Goal: Transaction & Acquisition: Book appointment/travel/reservation

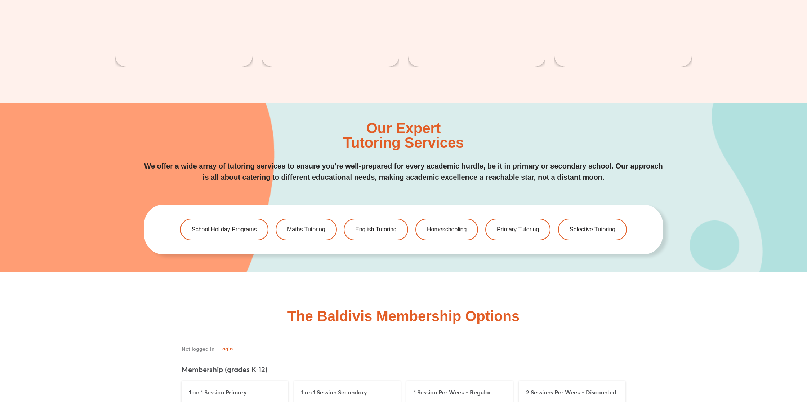
scroll to position [1626, 0]
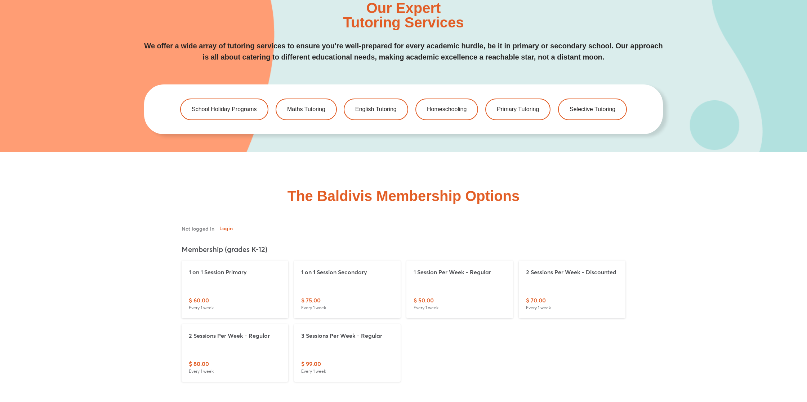
click at [538, 330] on div "1 on 1 Session Primary $ 60.00 Every 1 week 1 on 1 Session Secondary $ 75.00 Ev…" at bounding box center [404, 320] width 450 height 127
click at [465, 296] on div "$ 50.00 Every 1 week" at bounding box center [460, 303] width 92 height 15
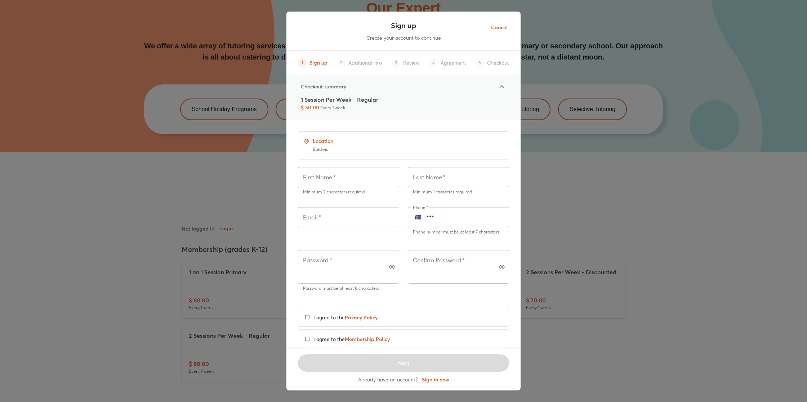
scroll to position [26, 0]
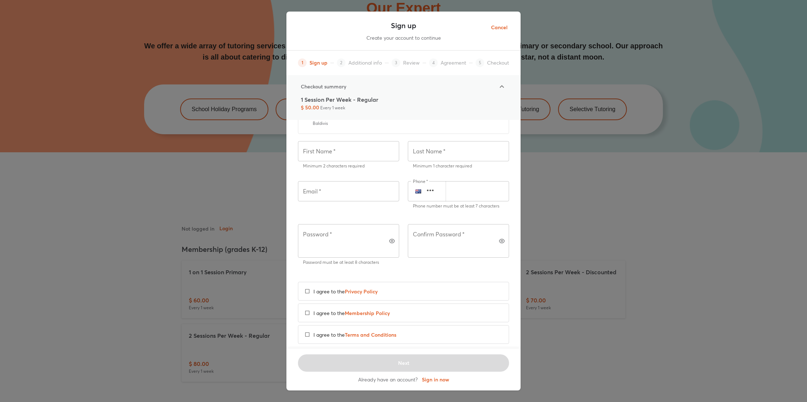
click at [602, 290] on div "Sign up Create your account to continue 1 Sign up 2 Additional info 3 Review 4 …" at bounding box center [403, 201] width 807 height 402
click at [504, 30] on span "Cancel" at bounding box center [499, 27] width 17 height 9
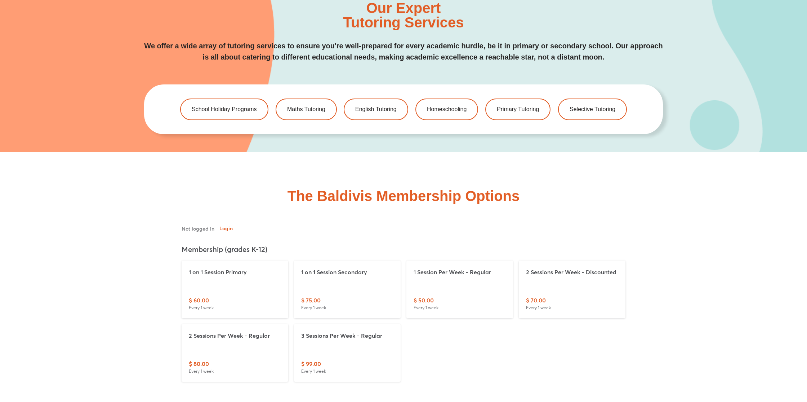
click at [648, 170] on div "The Baldivis Membership Options" at bounding box center [403, 293] width 577 height 283
click at [326, 105] on link "Maths Tutoring" at bounding box center [306, 109] width 64 height 23
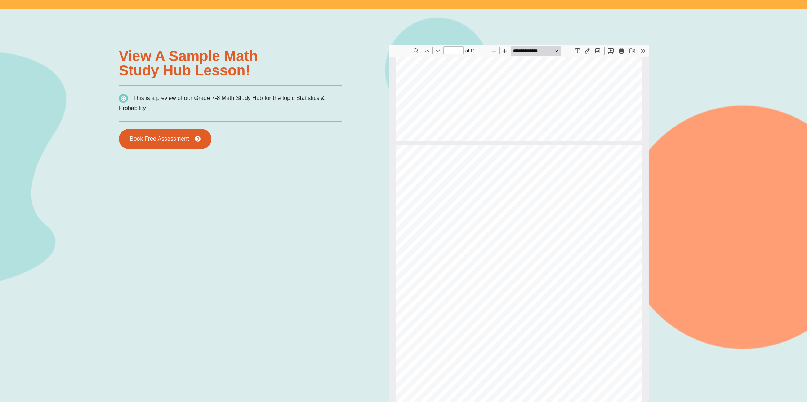
scroll to position [2829, 0]
type input "**"
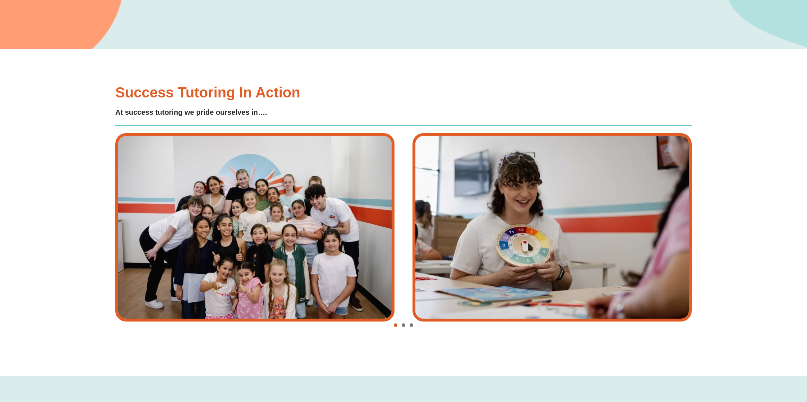
scroll to position [1417, 0]
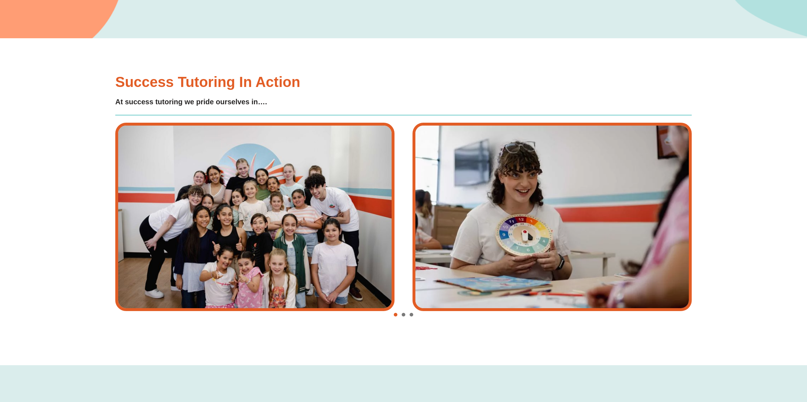
click at [404, 314] on span "Go to slide 2" at bounding box center [404, 315] width 4 height 4
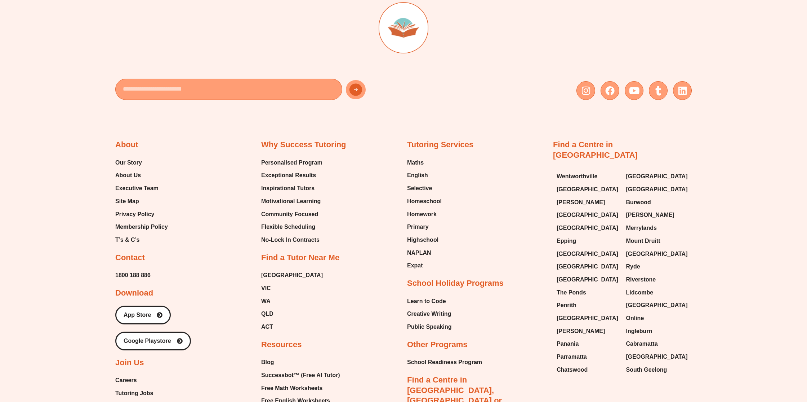
scroll to position [2597, 0]
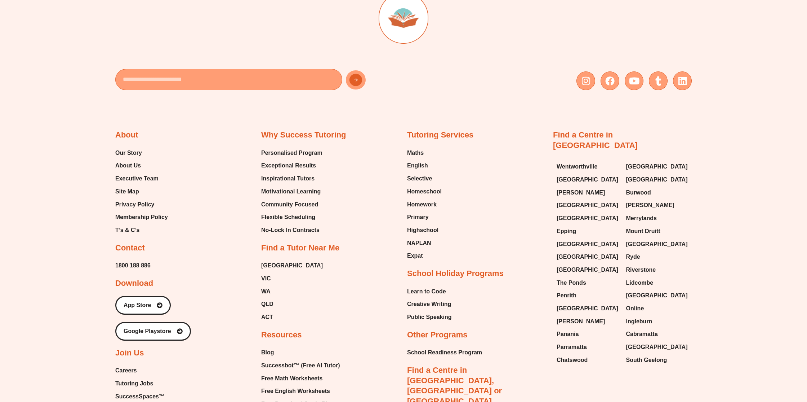
click at [521, 298] on div "Tutoring Services Maths English Selective Homeschool Homework Primary Highschoo…" at bounding box center [476, 332] width 139 height 404
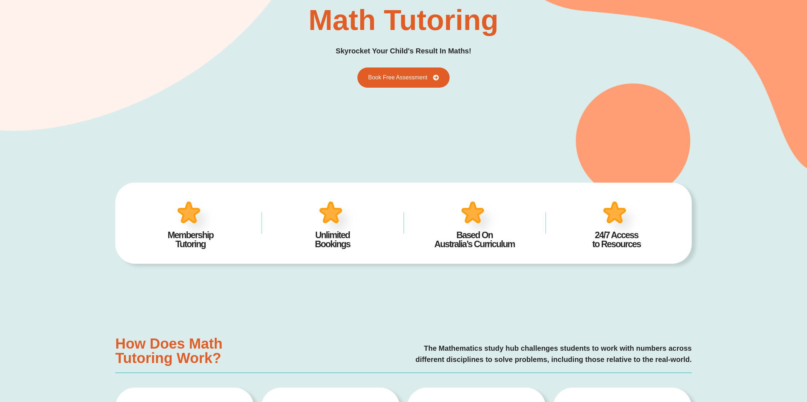
scroll to position [0, 0]
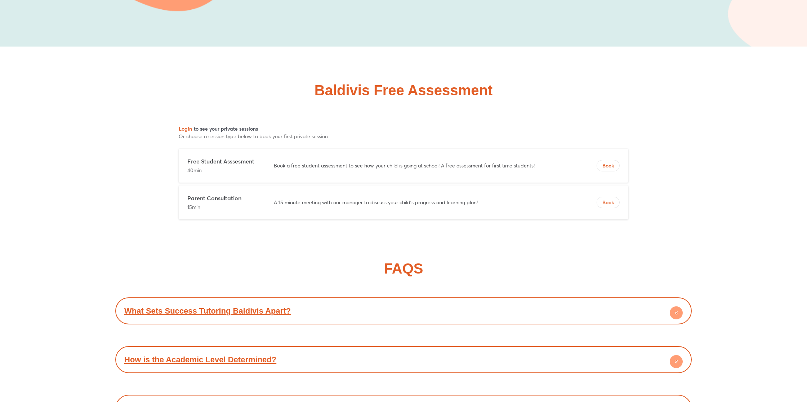
scroll to position [2712, 0]
click at [393, 159] on div "Free Student Asssesment 40min Book a free student assessment to see how your ch…" at bounding box center [404, 164] width 450 height 34
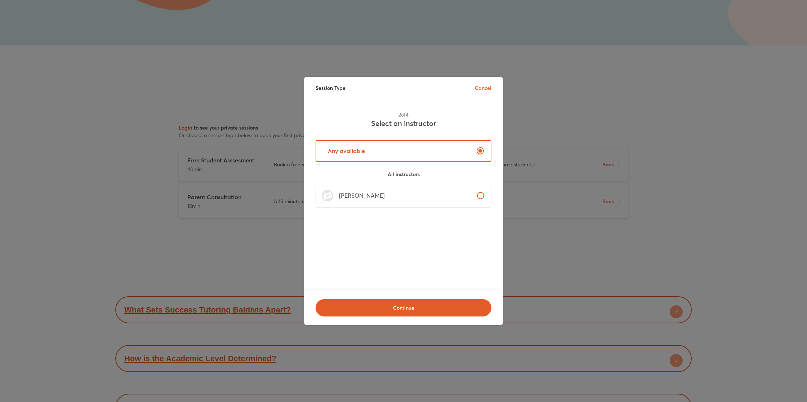
click at [443, 231] on div "2 of 4 Select an instructor Any available All instructors [PERSON_NAME]" at bounding box center [403, 194] width 199 height 191
click at [432, 189] on label "[PERSON_NAME]" at bounding box center [404, 195] width 176 height 24
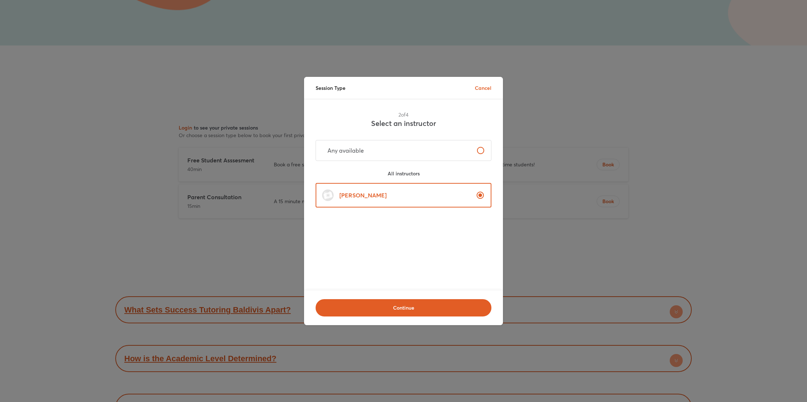
click at [456, 261] on div "2 of 4 Select an instructor Any available All instructors [PERSON_NAME]" at bounding box center [403, 194] width 199 height 191
click at [453, 311] on button "Continue" at bounding box center [404, 307] width 176 height 17
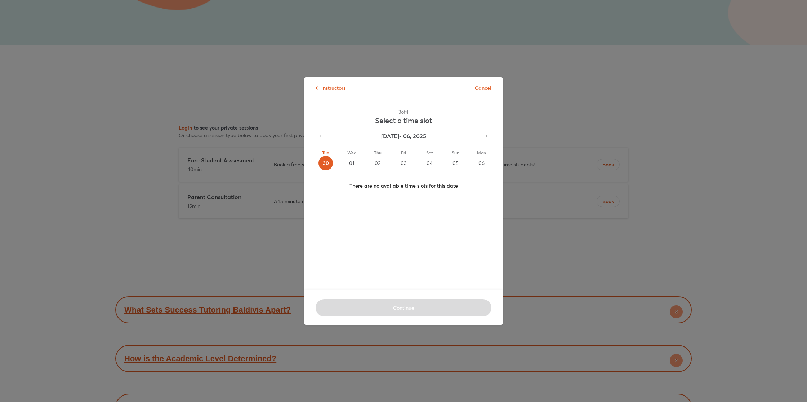
click at [351, 163] on div "01" at bounding box center [352, 163] width 14 height 14
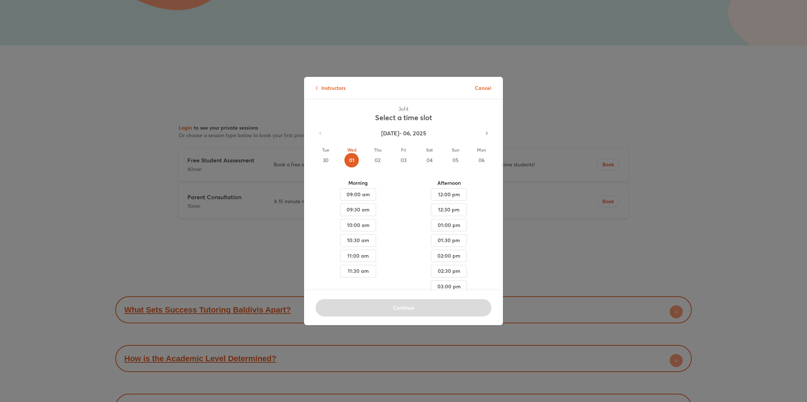
scroll to position [0, 0]
click at [363, 199] on span "09:00 am" at bounding box center [358, 197] width 24 height 9
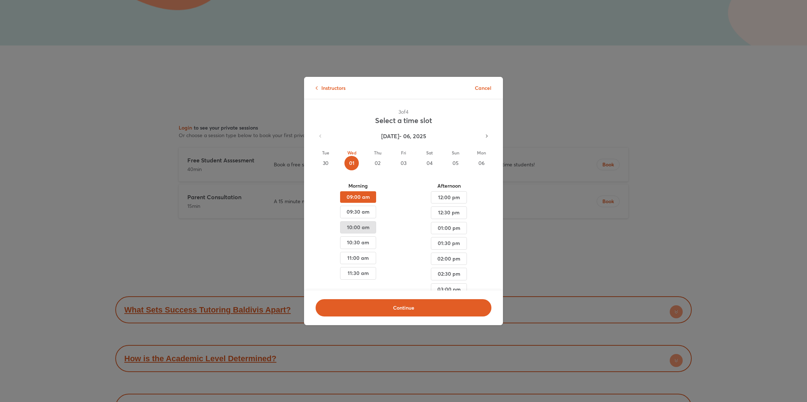
click at [369, 227] on span "10:00 am" at bounding box center [358, 227] width 24 height 9
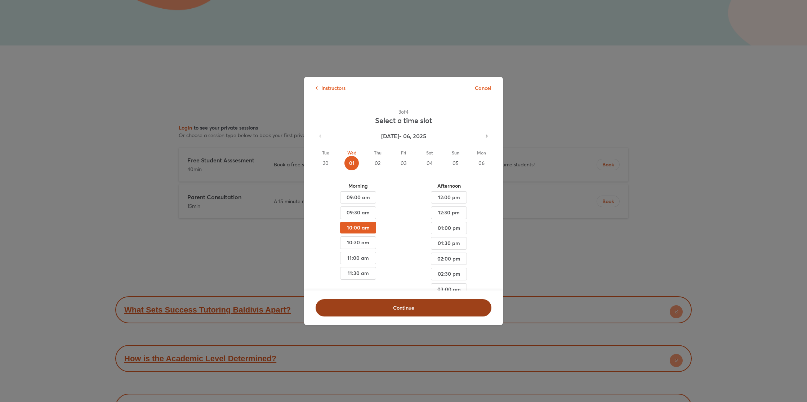
click at [450, 310] on span "Continue" at bounding box center [403, 307] width 157 height 7
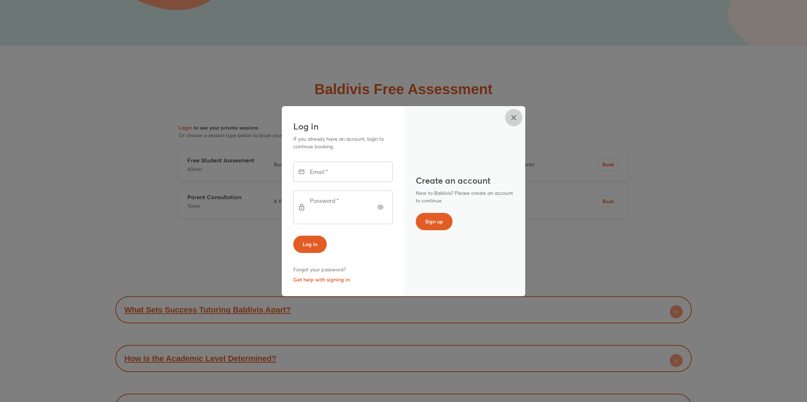
click at [512, 122] on icon "button" at bounding box center [514, 117] width 9 height 9
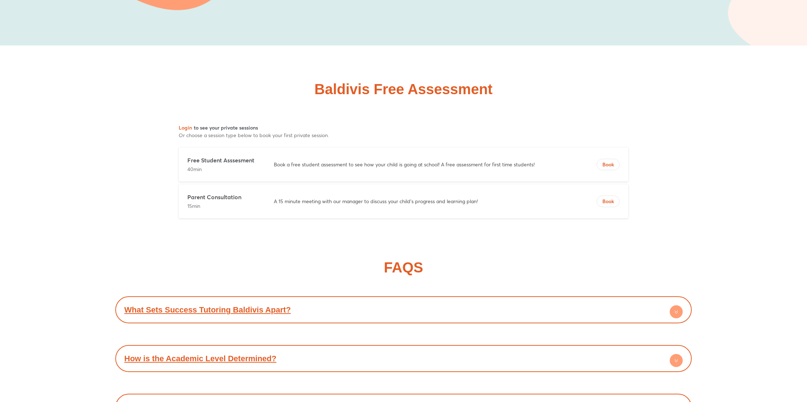
click at [683, 145] on div "Login to see your private sessions Or choose a session type below to book your …" at bounding box center [403, 171] width 577 height 106
